Goal: Navigation & Orientation: Find specific page/section

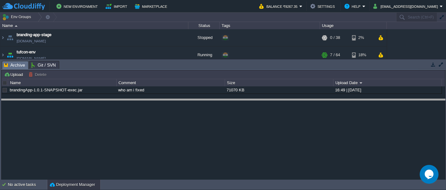
drag, startPoint x: 86, startPoint y: 63, endPoint x: 91, endPoint y: 101, distance: 38.6
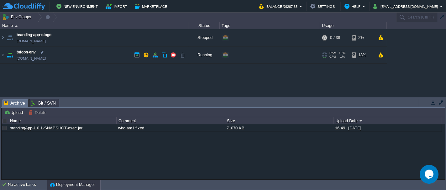
click at [9, 58] on img at bounding box center [10, 54] width 9 height 17
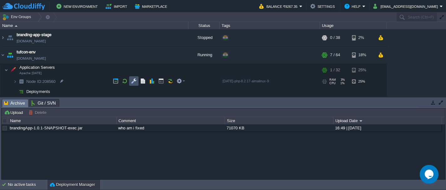
click at [132, 80] on button "button" at bounding box center [134, 81] width 6 height 6
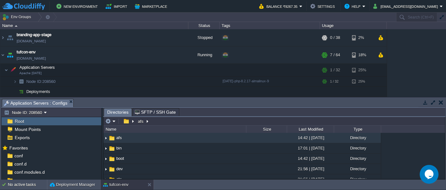
drag, startPoint x: 99, startPoint y: 146, endPoint x: 101, endPoint y: 172, distance: 26.2
click at [101, 172] on div "Node ID: 208560 Root Mount Points Exports Mark the most frequently used files a…" at bounding box center [223, 144] width 445 height 72
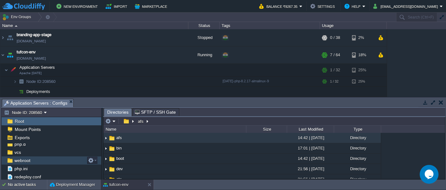
click at [27, 158] on span "webroot" at bounding box center [22, 160] width 18 height 6
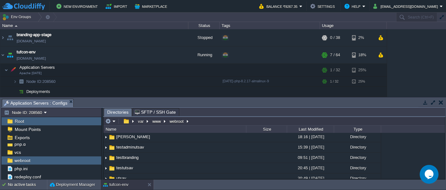
scroll to position [46, 0]
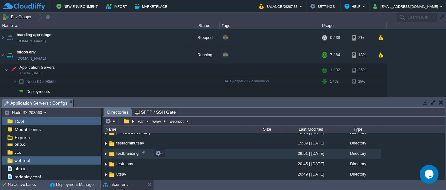
click at [117, 152] on span "testbranding" at bounding box center [127, 153] width 24 height 5
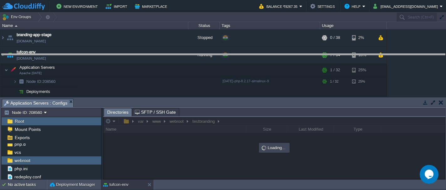
drag, startPoint x: 238, startPoint y: 103, endPoint x: 232, endPoint y: 58, distance: 45.5
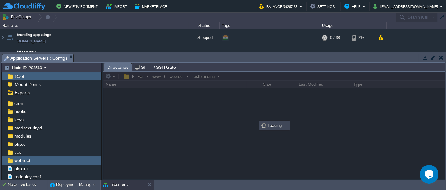
scroll to position [32, 0]
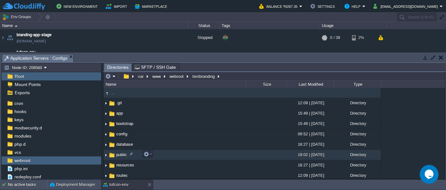
click at [110, 154] on img at bounding box center [112, 155] width 7 height 7
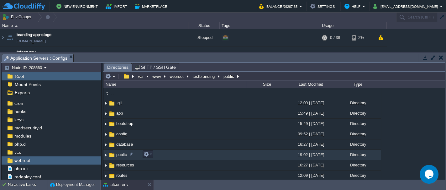
click at [110, 154] on img at bounding box center [112, 155] width 7 height 7
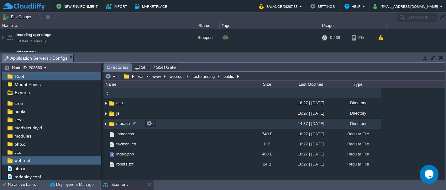
click at [112, 124] on img at bounding box center [112, 123] width 7 height 7
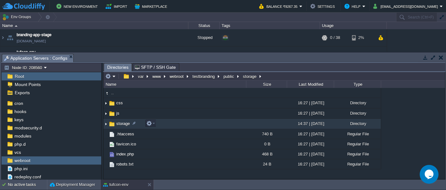
click at [112, 124] on img at bounding box center [112, 123] width 7 height 7
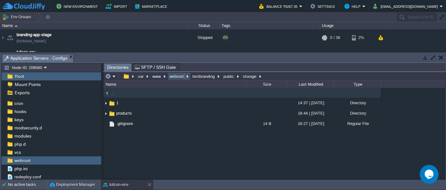
click at [174, 78] on button "webroot" at bounding box center [177, 76] width 17 height 6
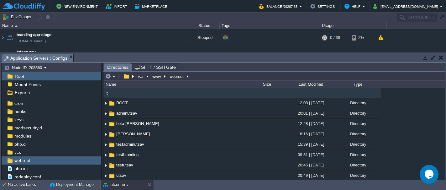
scroll to position [1, 0]
